Goal: Transaction & Acquisition: Purchase product/service

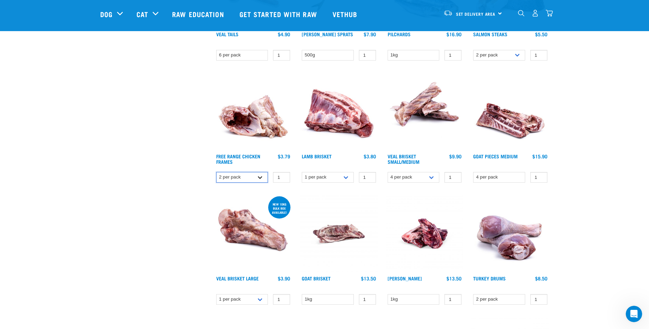
click at [256, 177] on select "2 per pack Bulk (14 pack)" at bounding box center [242, 177] width 52 height 11
select select "804"
click at [216, 172] on select "2 per pack Bulk (14 pack)" at bounding box center [242, 177] width 52 height 11
click at [262, 301] on select "1 per pack Bulk (10kg)" at bounding box center [242, 299] width 52 height 11
select select "700283"
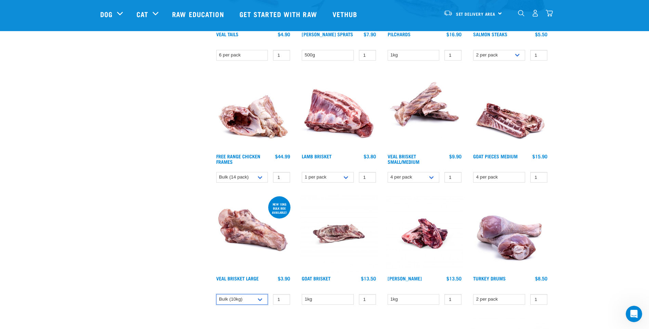
click at [216, 294] on select "1 per pack Bulk (10kg)" at bounding box center [242, 299] width 52 height 11
click at [346, 180] on select "1 per pack 4 per pack" at bounding box center [328, 177] width 52 height 11
click at [302, 172] on select "1 per pack 4 per pack" at bounding box center [328, 177] width 52 height 11
click at [343, 178] on select "1 per pack 4 per pack" at bounding box center [328, 177] width 52 height 11
click at [302, 172] on select "1 per pack 4 per pack" at bounding box center [328, 177] width 52 height 11
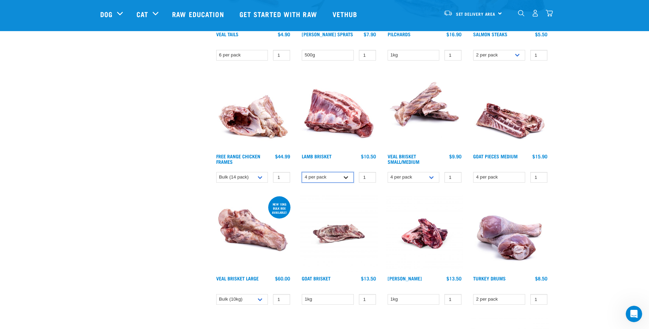
click at [347, 177] on select "1 per pack 4 per pack" at bounding box center [328, 177] width 52 height 11
click at [302, 172] on select "1 per pack 4 per pack" at bounding box center [328, 177] width 52 height 11
click at [346, 177] on select "1 per pack 4 per pack" at bounding box center [328, 177] width 52 height 11
select select "813"
click at [302, 172] on select "1 per pack 4 per pack" at bounding box center [328, 177] width 52 height 11
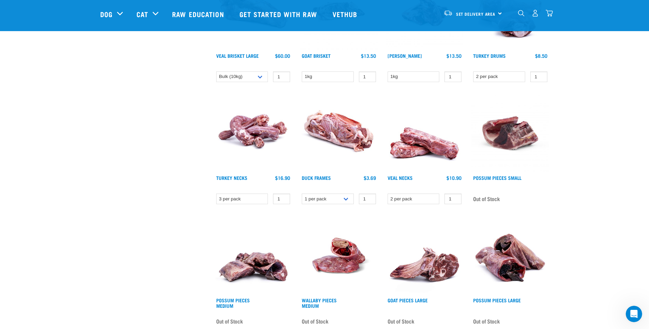
scroll to position [479, 0]
